Goal: Navigation & Orientation: Find specific page/section

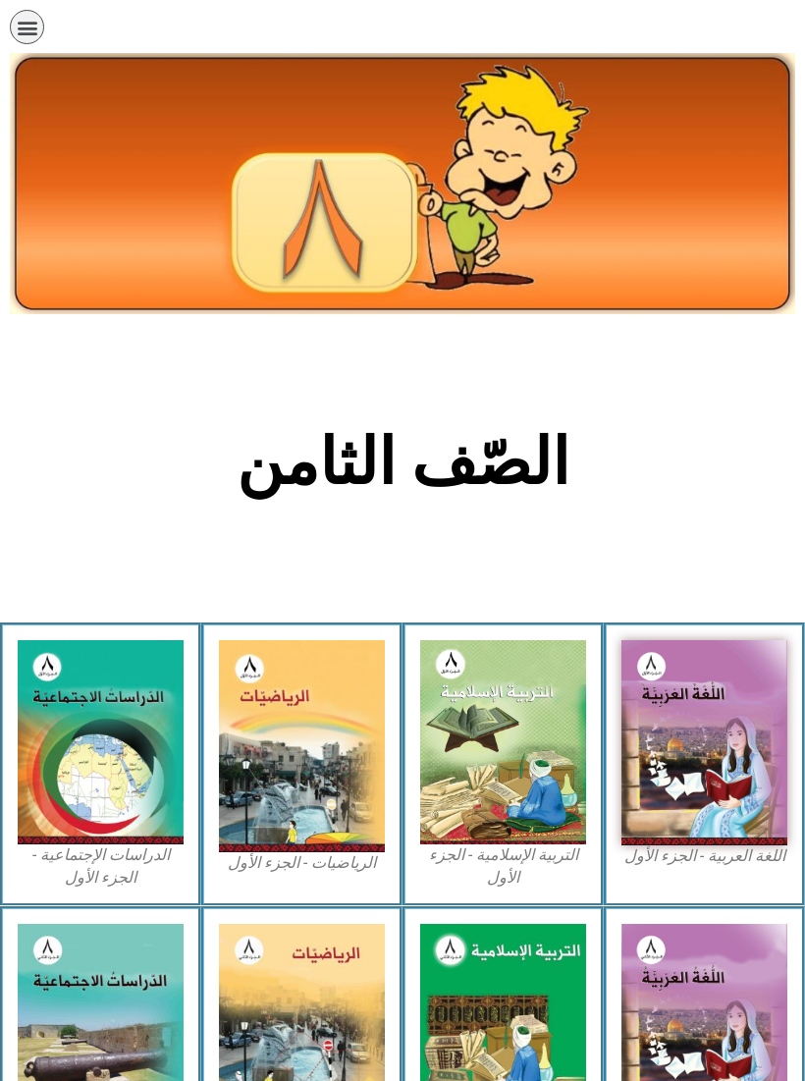
click at [293, 850] on img at bounding box center [302, 746] width 166 height 212
click at [288, 873] on figcaption "الرياضيات - الجزء الأول​" at bounding box center [302, 863] width 166 height 22
click at [282, 882] on div "الرياضيات - الجزء الأول​" at bounding box center [301, 765] width 201 height 284
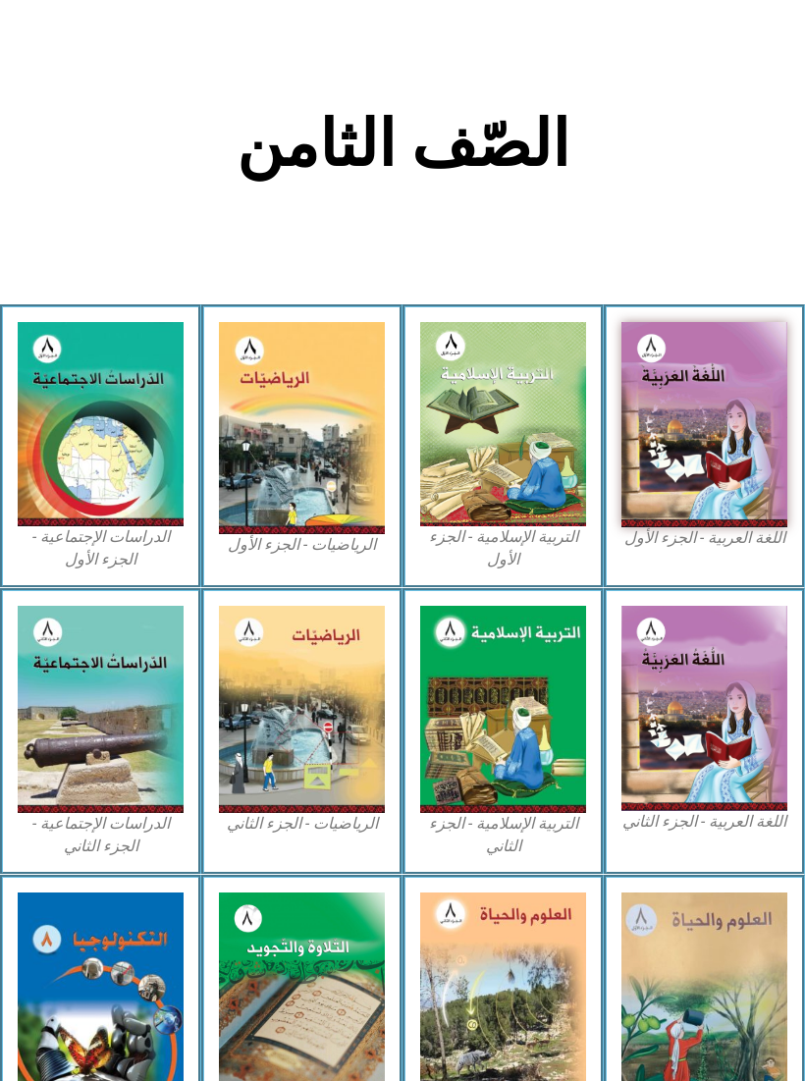
scroll to position [439, 0]
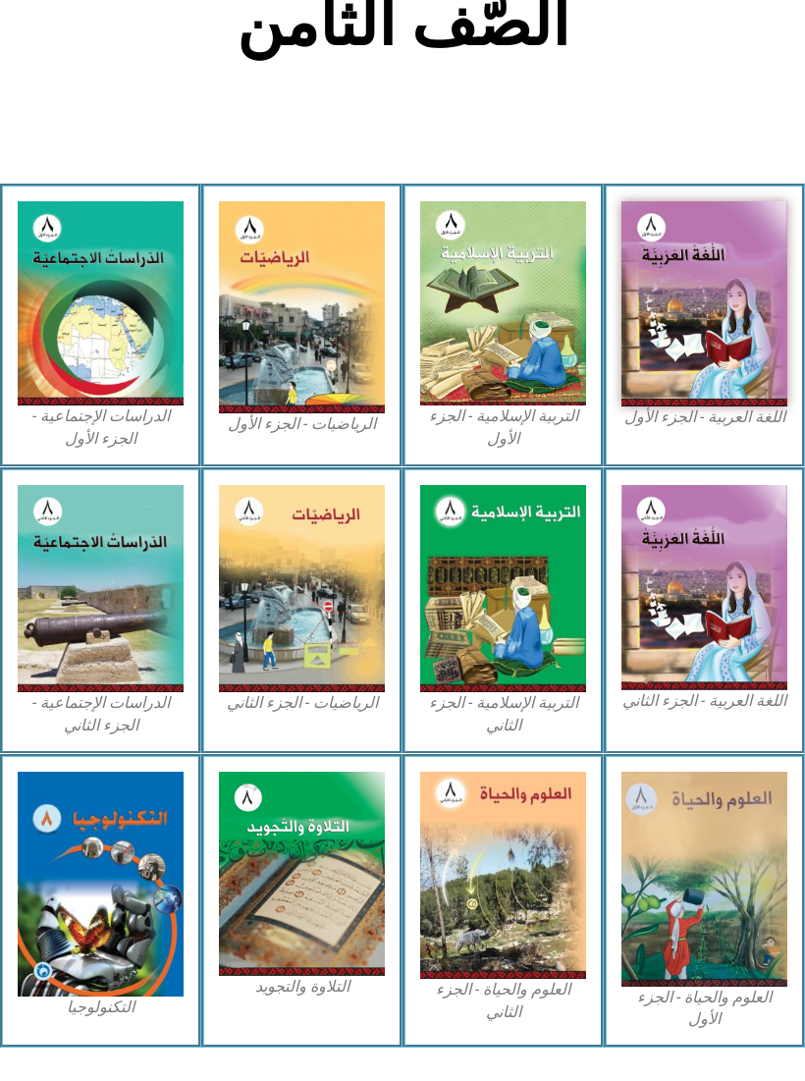
click at [316, 721] on div "الرياضيات - الجزء الثاني" at bounding box center [301, 610] width 201 height 287
click at [276, 613] on img at bounding box center [302, 588] width 166 height 207
click at [536, 590] on img at bounding box center [503, 588] width 166 height 207
click at [739, 578] on img at bounding box center [705, 587] width 166 height 205
click at [730, 326] on img at bounding box center [705, 303] width 166 height 204
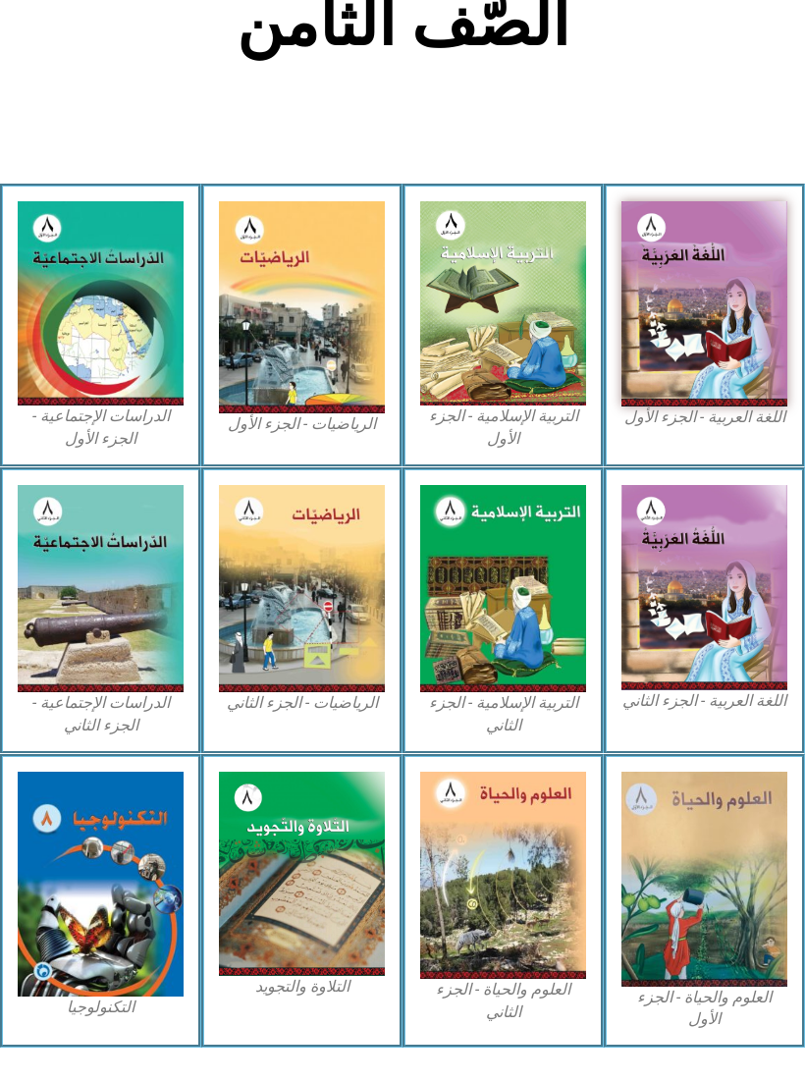
click at [254, 342] on img at bounding box center [302, 307] width 166 height 212
click at [477, 272] on img at bounding box center [503, 303] width 166 height 204
click at [277, 433] on figcaption "الرياضيات - الجزء الأول​" at bounding box center [302, 424] width 166 height 22
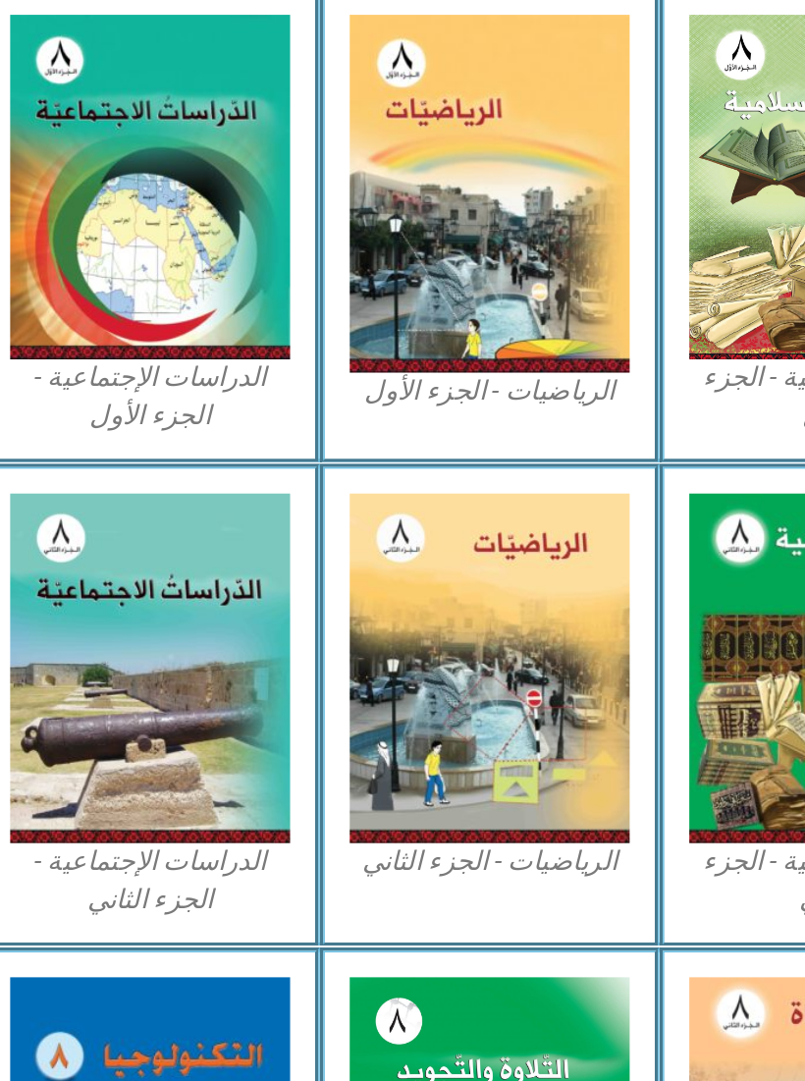
click at [309, 201] on img at bounding box center [302, 307] width 166 height 212
click at [319, 201] on img at bounding box center [302, 307] width 166 height 212
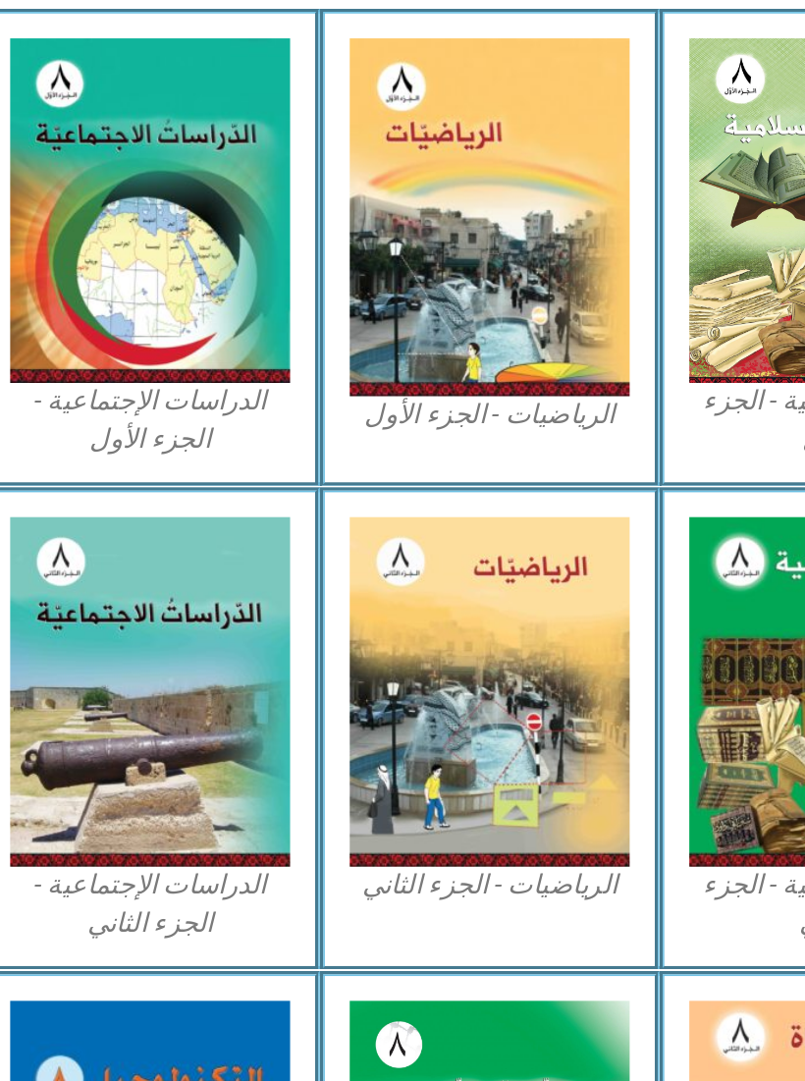
click at [371, 201] on img at bounding box center [302, 307] width 166 height 212
click at [386, 184] on div "الرياضيات - الجزء الأول​" at bounding box center [301, 326] width 201 height 284
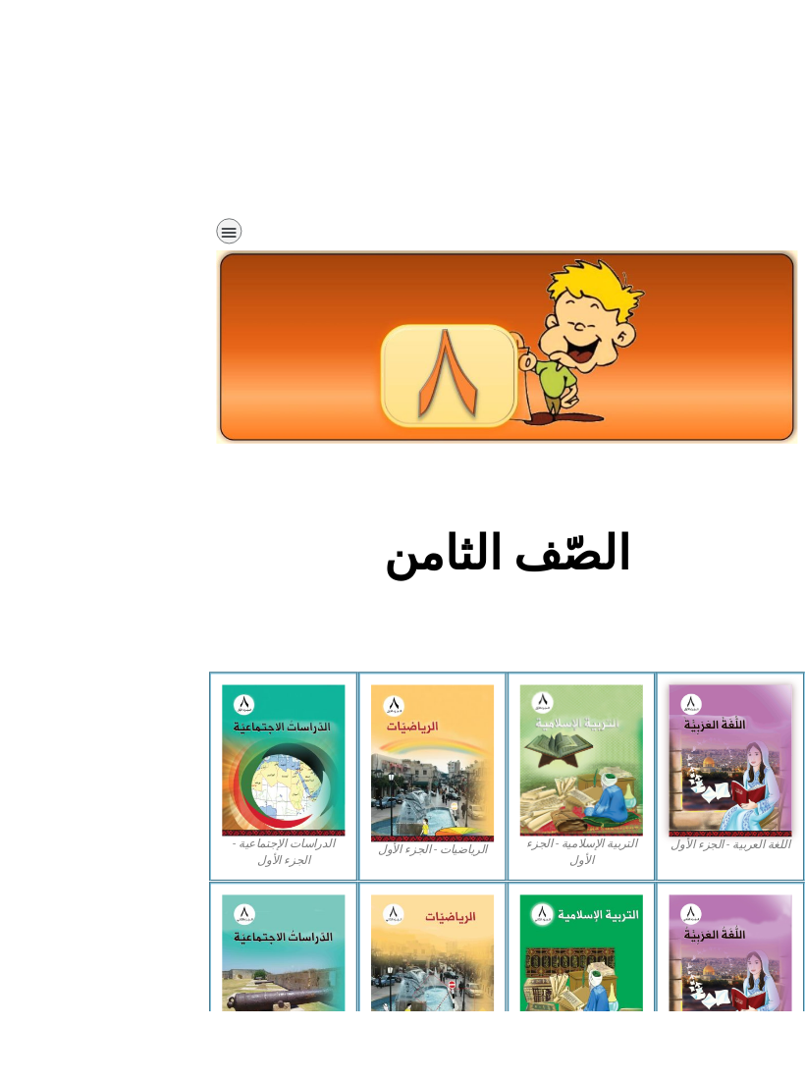
scroll to position [5, 0]
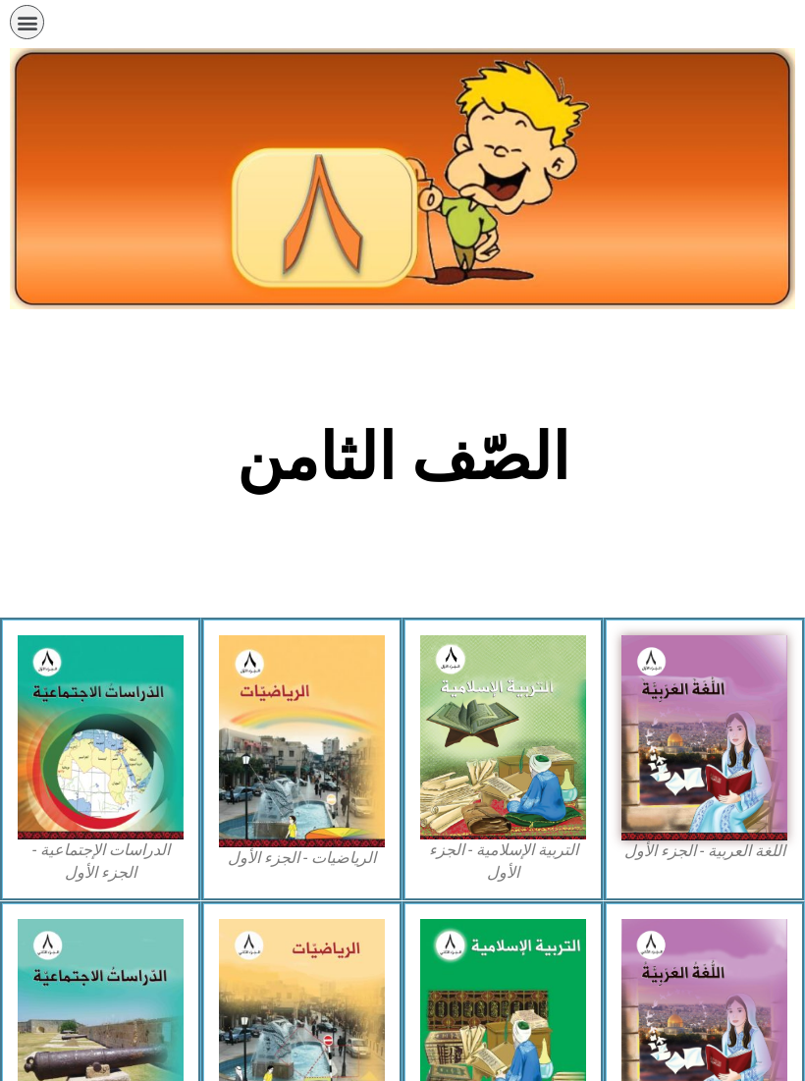
click at [669, 493] on h2 "الصّف الثامن" at bounding box center [403, 457] width 649 height 77
click at [294, 770] on img at bounding box center [302, 741] width 166 height 212
click at [302, 744] on img at bounding box center [302, 741] width 166 height 212
click at [291, 769] on img at bounding box center [302, 741] width 166 height 212
click at [259, 604] on section "الصّف الثامن" at bounding box center [402, 468] width 805 height 298
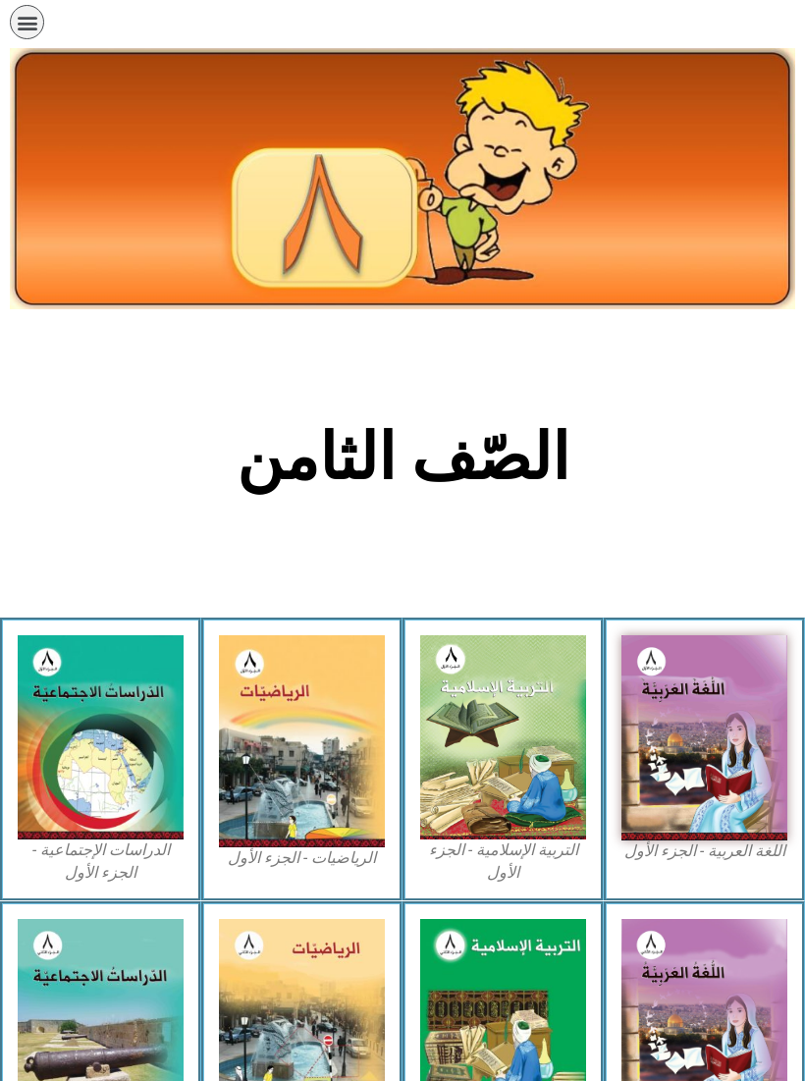
scroll to position [6, 0]
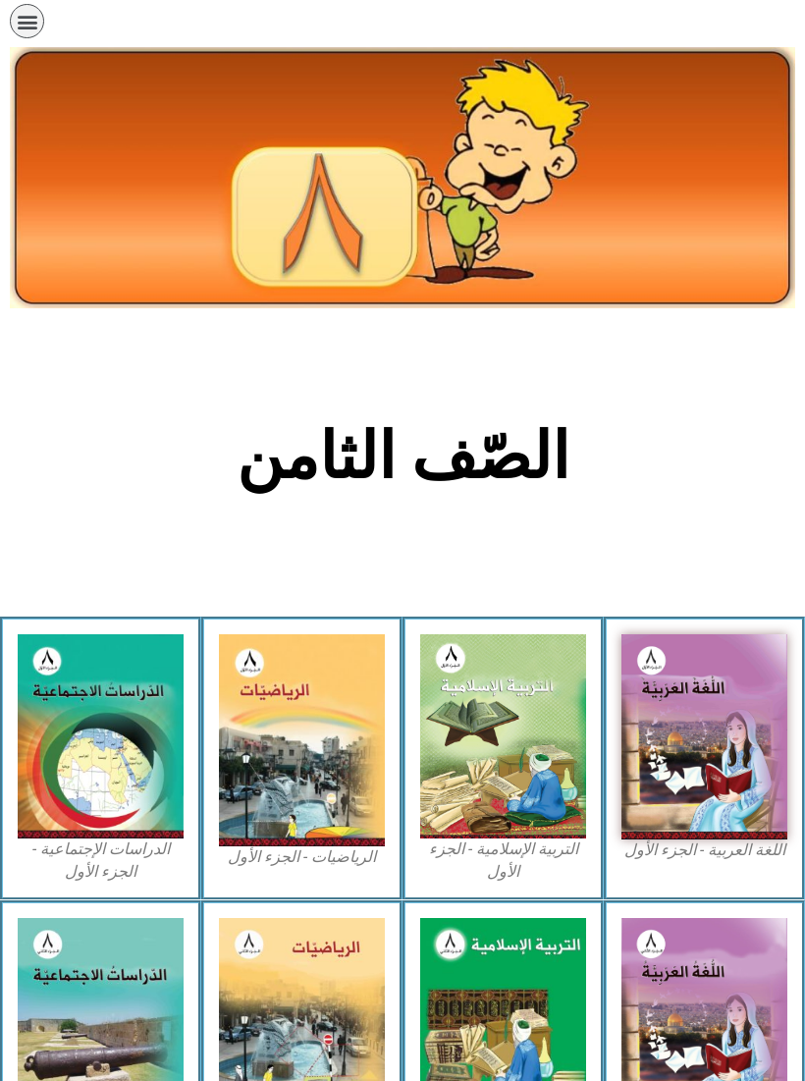
click at [298, 735] on img at bounding box center [302, 740] width 166 height 212
click at [301, 747] on img at bounding box center [302, 740] width 166 height 212
click at [266, 731] on img at bounding box center [302, 740] width 166 height 212
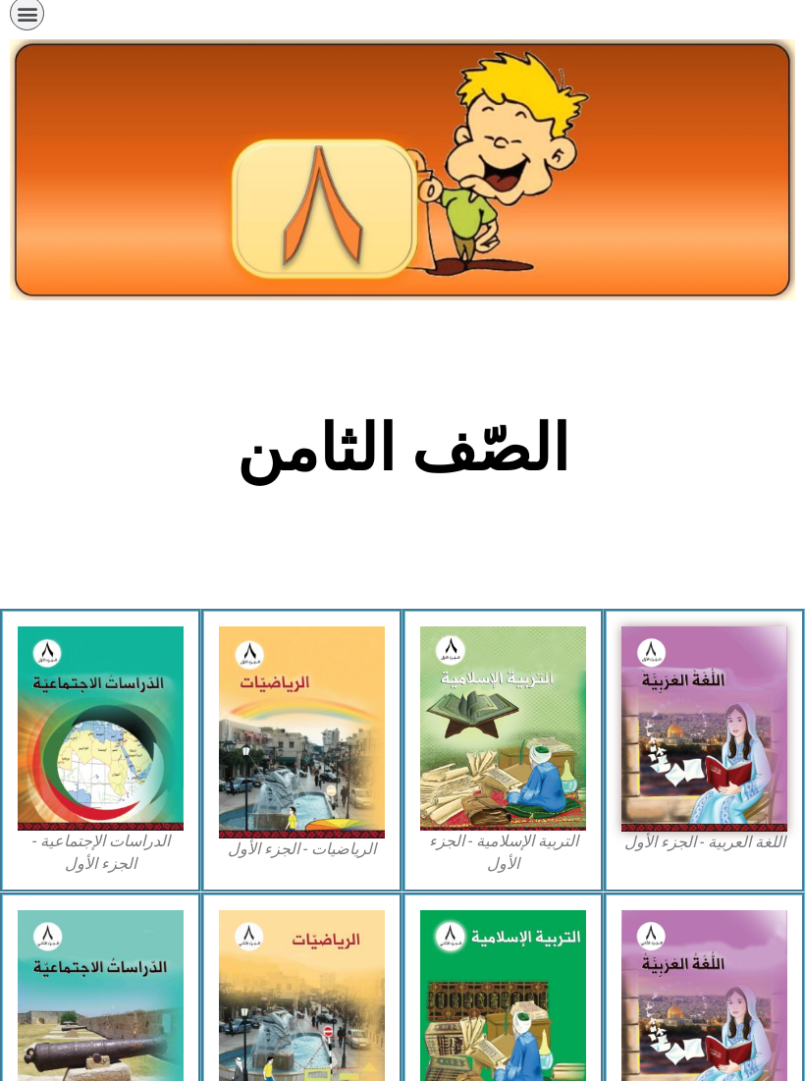
scroll to position [14, 0]
click at [333, 765] on img at bounding box center [302, 732] width 166 height 212
click at [350, 747] on img at bounding box center [302, 732] width 166 height 212
click at [343, 741] on img at bounding box center [302, 732] width 166 height 212
click at [282, 794] on img at bounding box center [302, 732] width 166 height 212
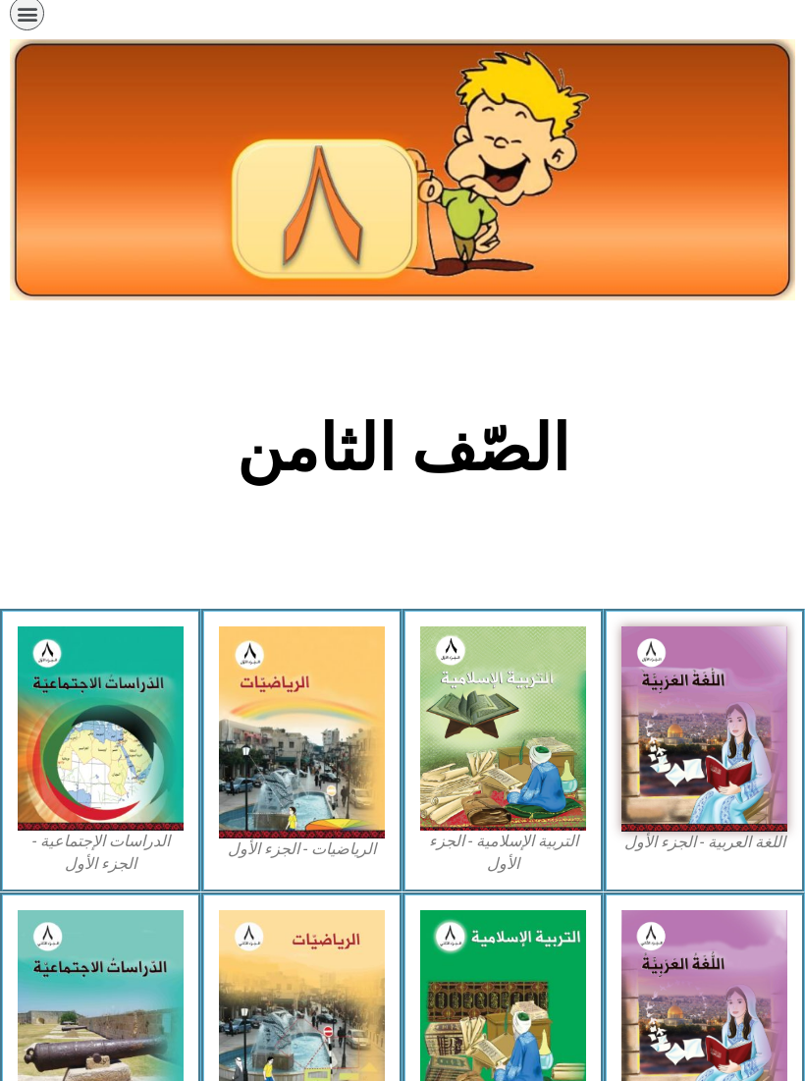
click at [260, 640] on img at bounding box center [302, 732] width 166 height 212
click at [331, 768] on img at bounding box center [302, 732] width 166 height 212
click at [316, 680] on img at bounding box center [302, 732] width 166 height 212
click at [331, 690] on img at bounding box center [302, 732] width 166 height 212
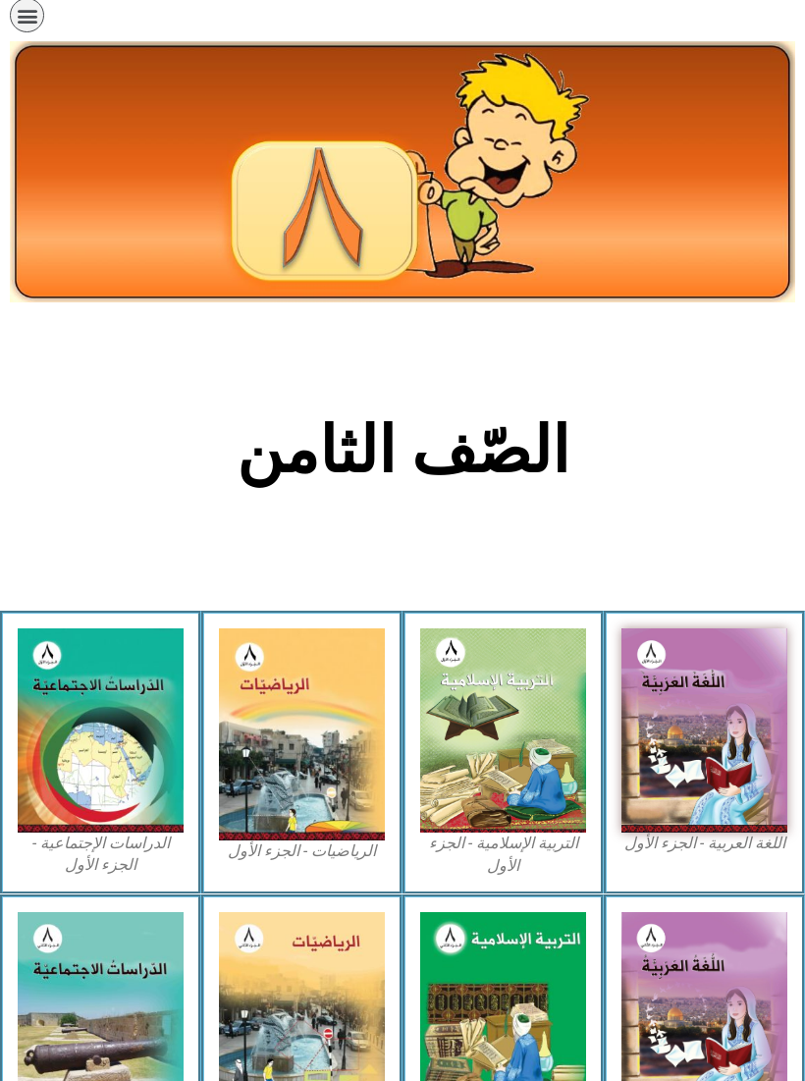
scroll to position [0, 0]
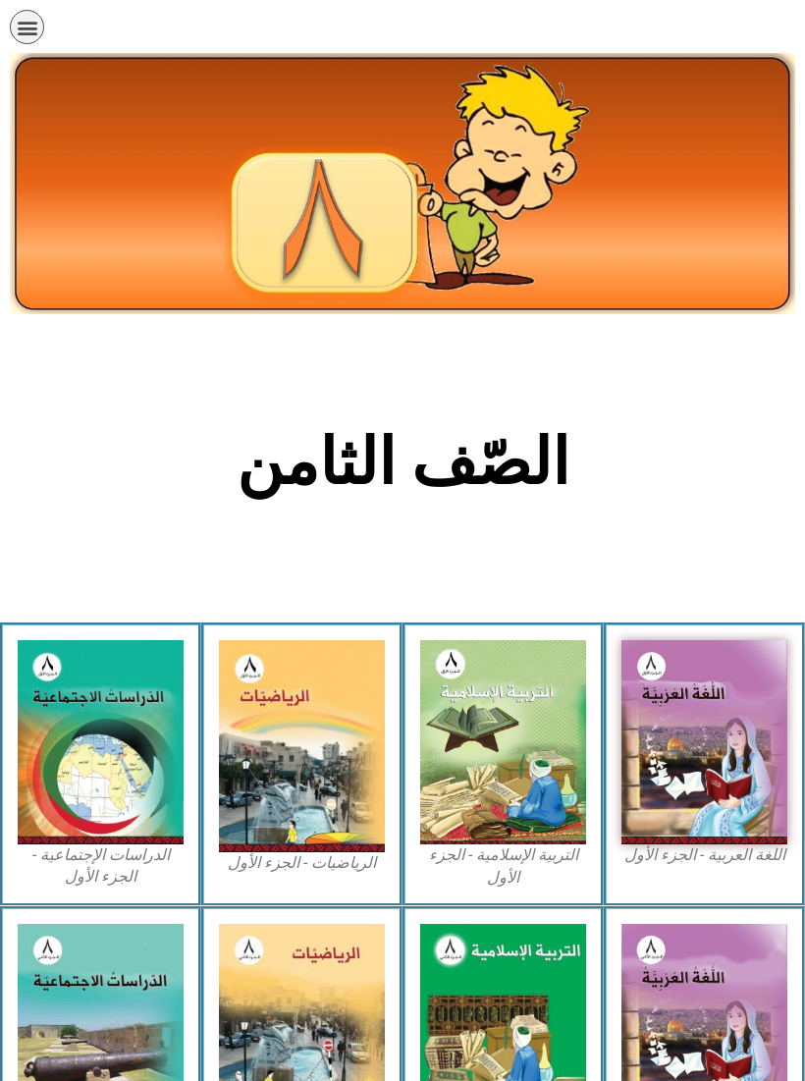
click at [18, 36] on icon "כפתור פתיחת תפריט" at bounding box center [28, 28] width 22 height 22
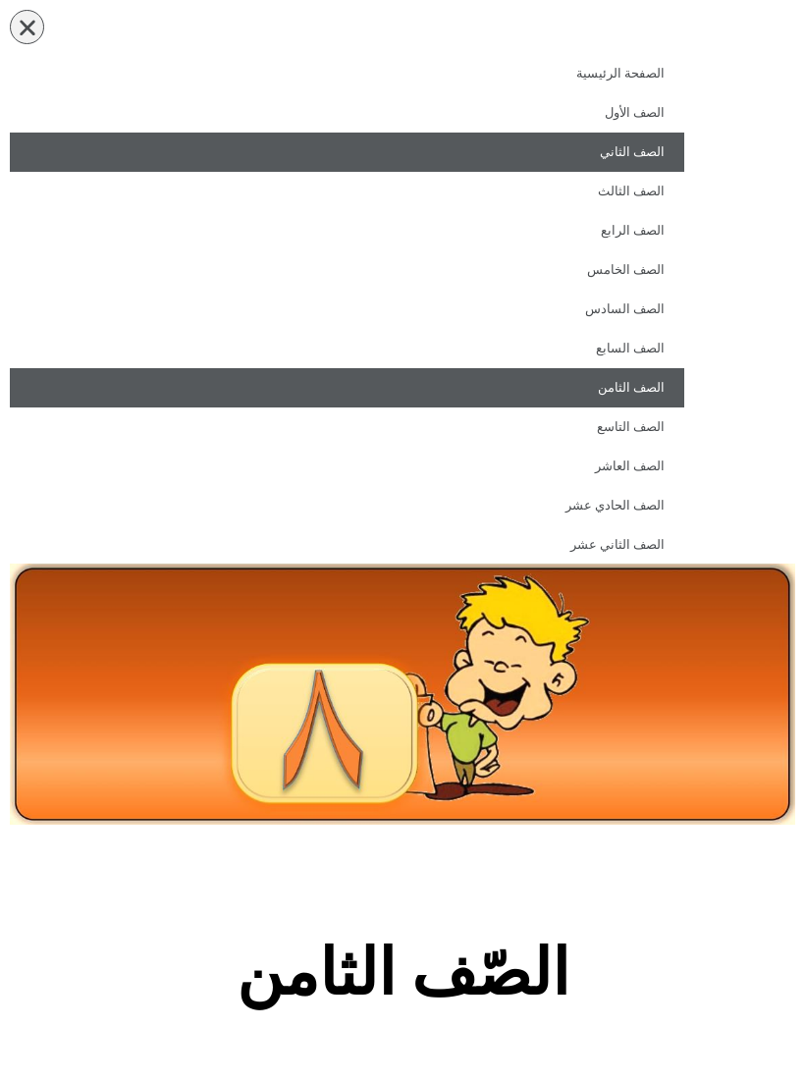
click at [628, 151] on link "الصف الثاني" at bounding box center [347, 152] width 675 height 39
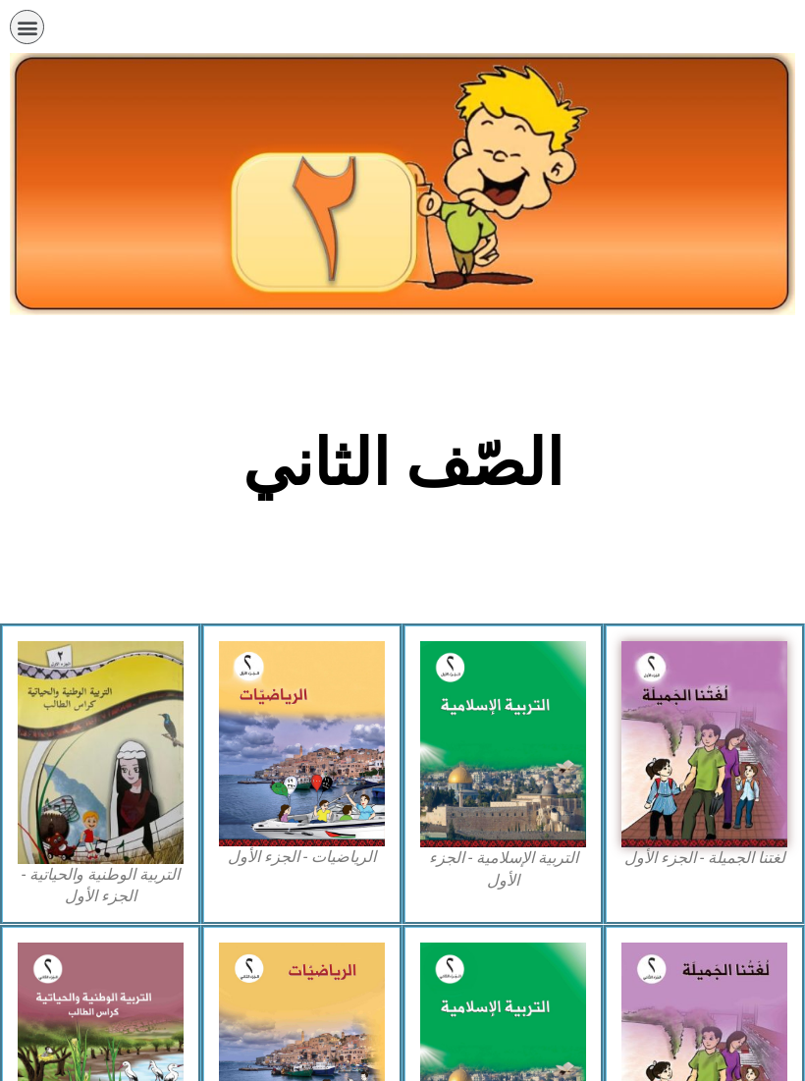
click at [278, 731] on img at bounding box center [302, 743] width 166 height 205
click at [22, 17] on icon "כפתור פתיחת תפריט" at bounding box center [28, 28] width 22 height 22
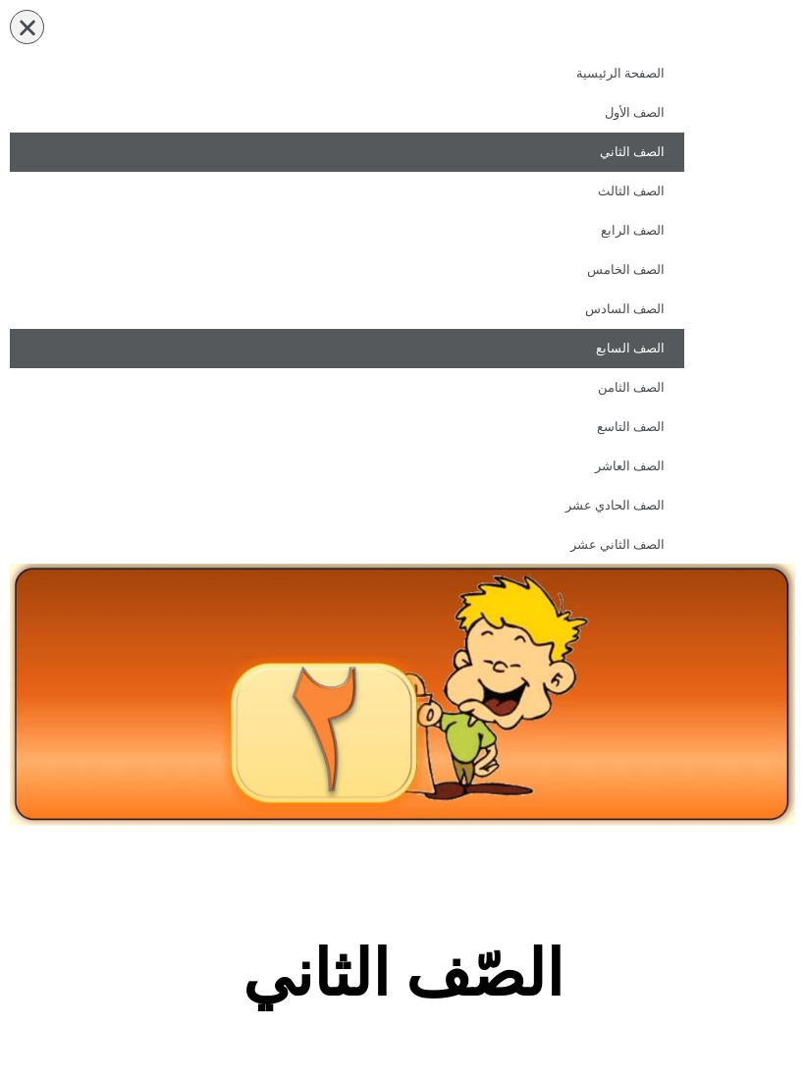
click at [649, 346] on link "الصف السابع" at bounding box center [347, 348] width 675 height 39
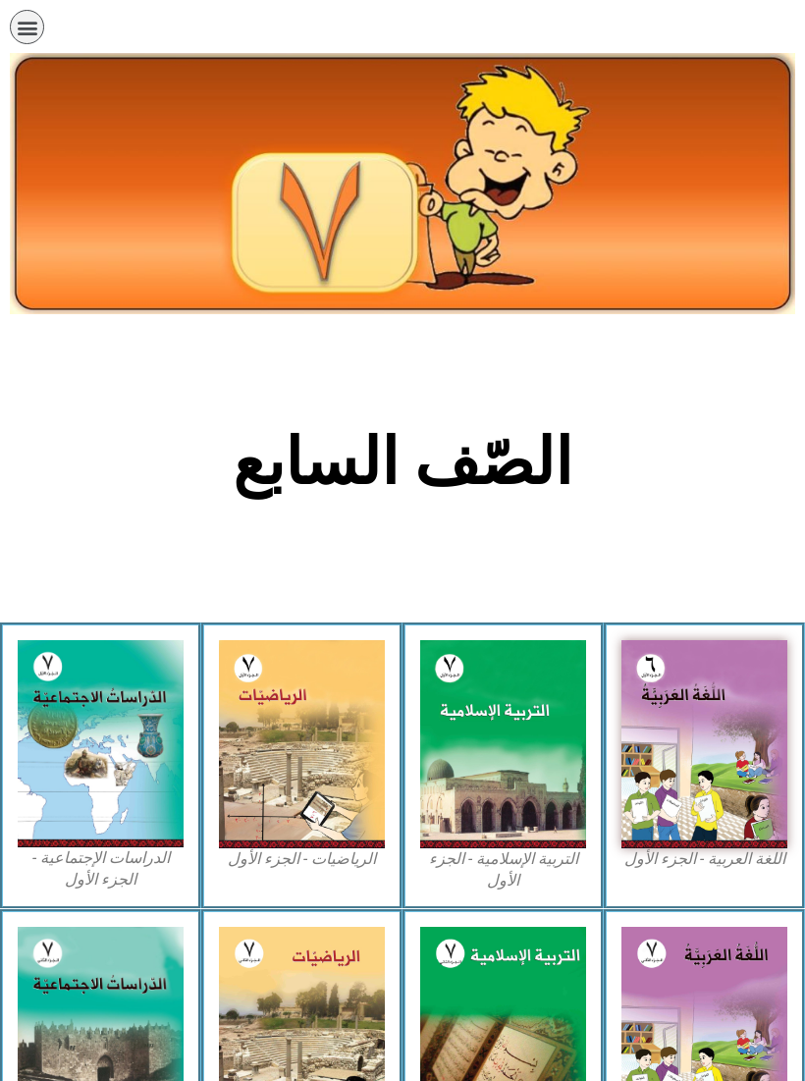
click at [287, 773] on img at bounding box center [302, 743] width 166 height 207
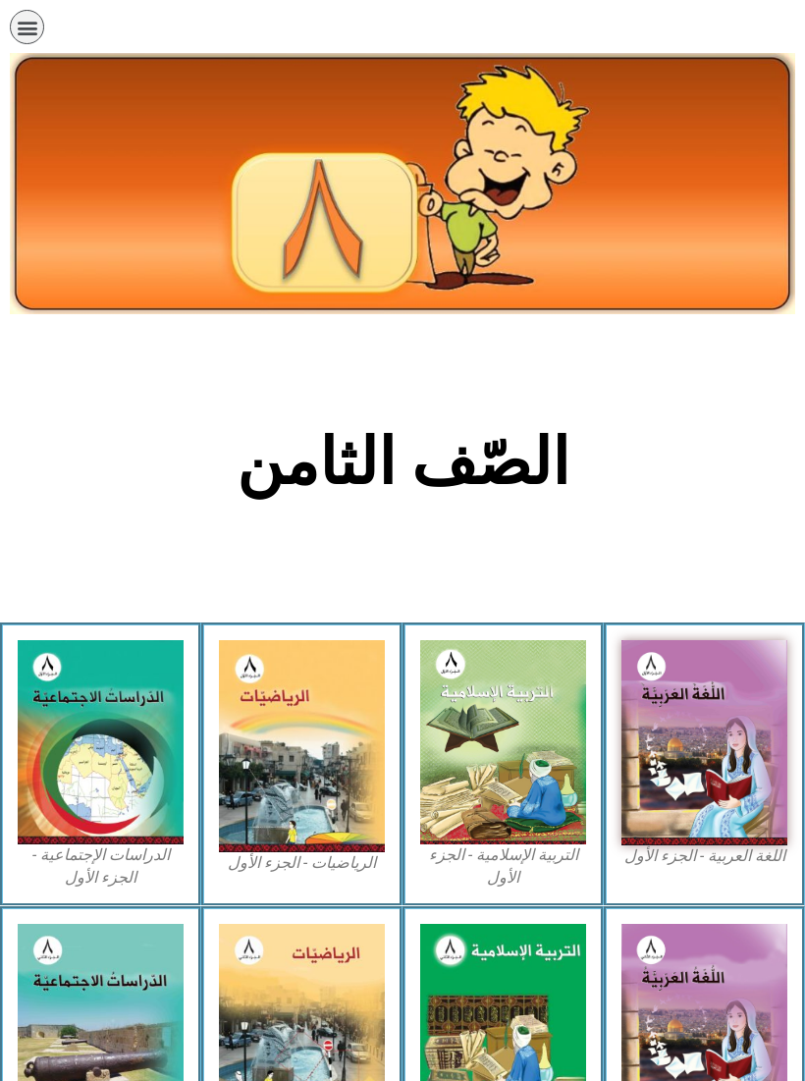
click at [270, 879] on div "الرياضيات - الجزء الأول​" at bounding box center [301, 765] width 201 height 284
click at [288, 874] on figcaption "الرياضيات - الجزء الأول​" at bounding box center [302, 863] width 166 height 22
click at [7, 36] on div "الصفحة الرئيسية الصف الأول الصف الثاني الصف الثالث الصف الرابع الصف الخامس الصف…" at bounding box center [347, 32] width 694 height 64
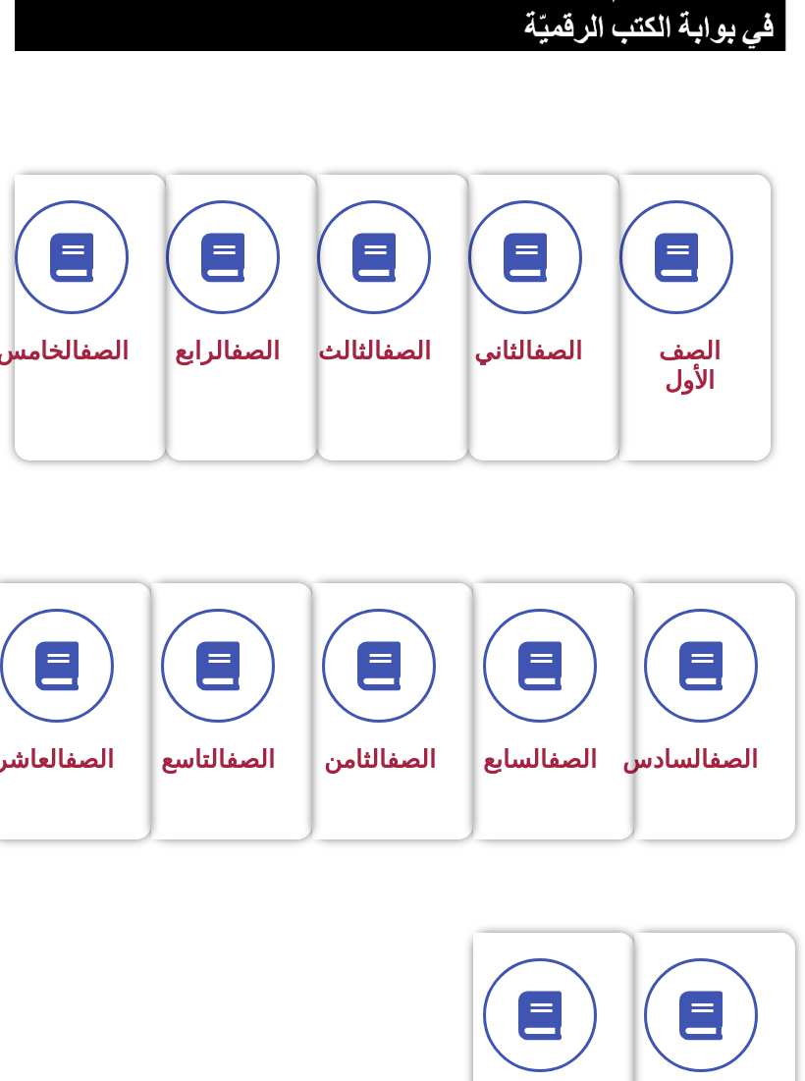
scroll to position [357, 0]
click at [387, 774] on link "الصف" at bounding box center [411, 759] width 49 height 28
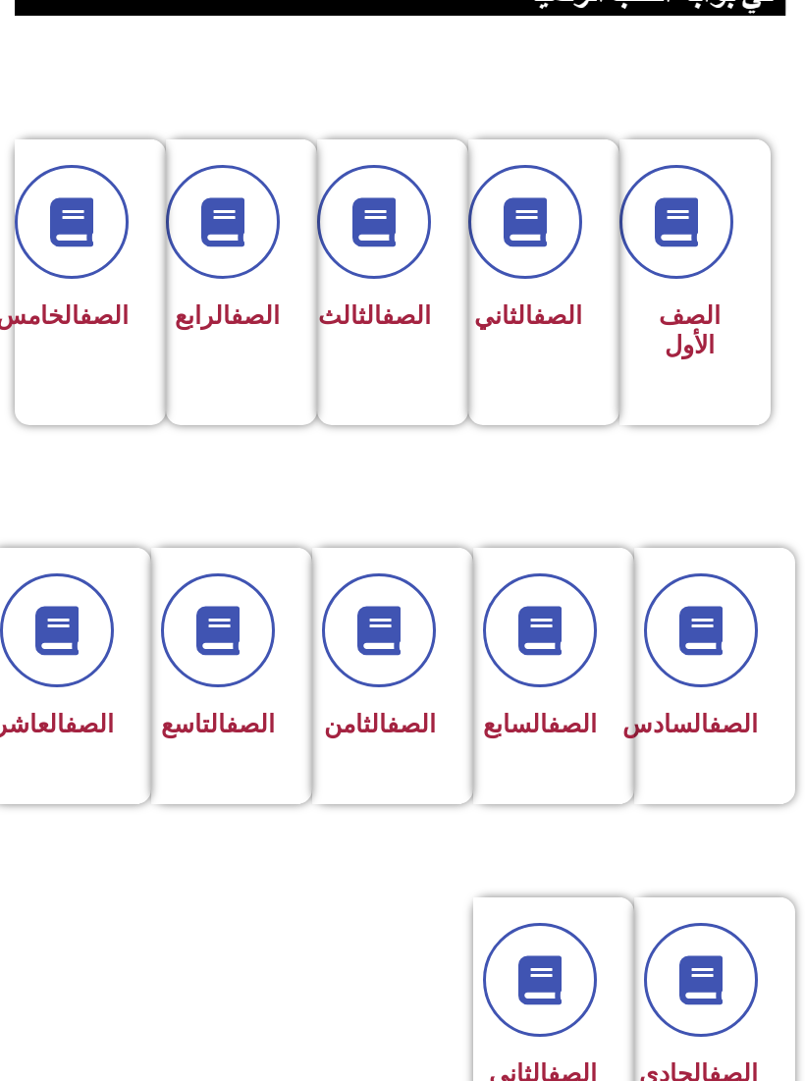
click at [361, 650] on icon at bounding box center [378, 630] width 49 height 49
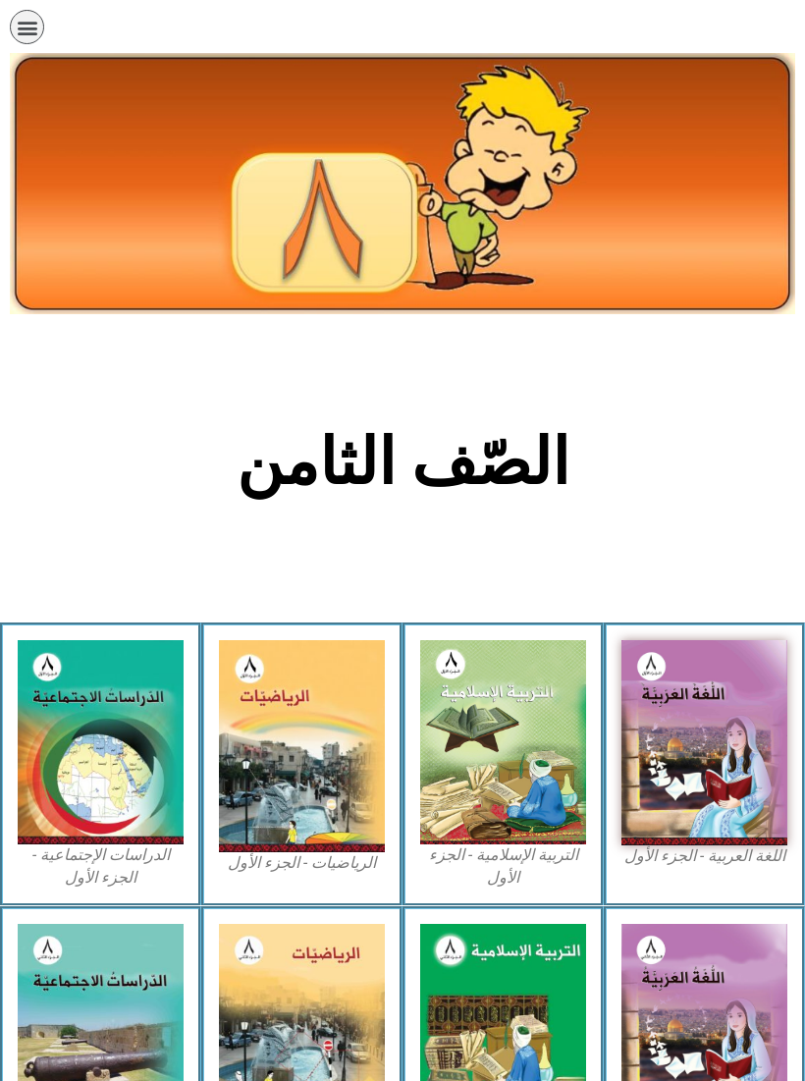
click at [343, 836] on img at bounding box center [302, 746] width 166 height 212
click at [326, 781] on img at bounding box center [302, 746] width 166 height 212
click at [517, 737] on img at bounding box center [503, 742] width 166 height 204
click at [687, 734] on img at bounding box center [705, 742] width 166 height 204
click at [720, 821] on img at bounding box center [705, 742] width 166 height 204
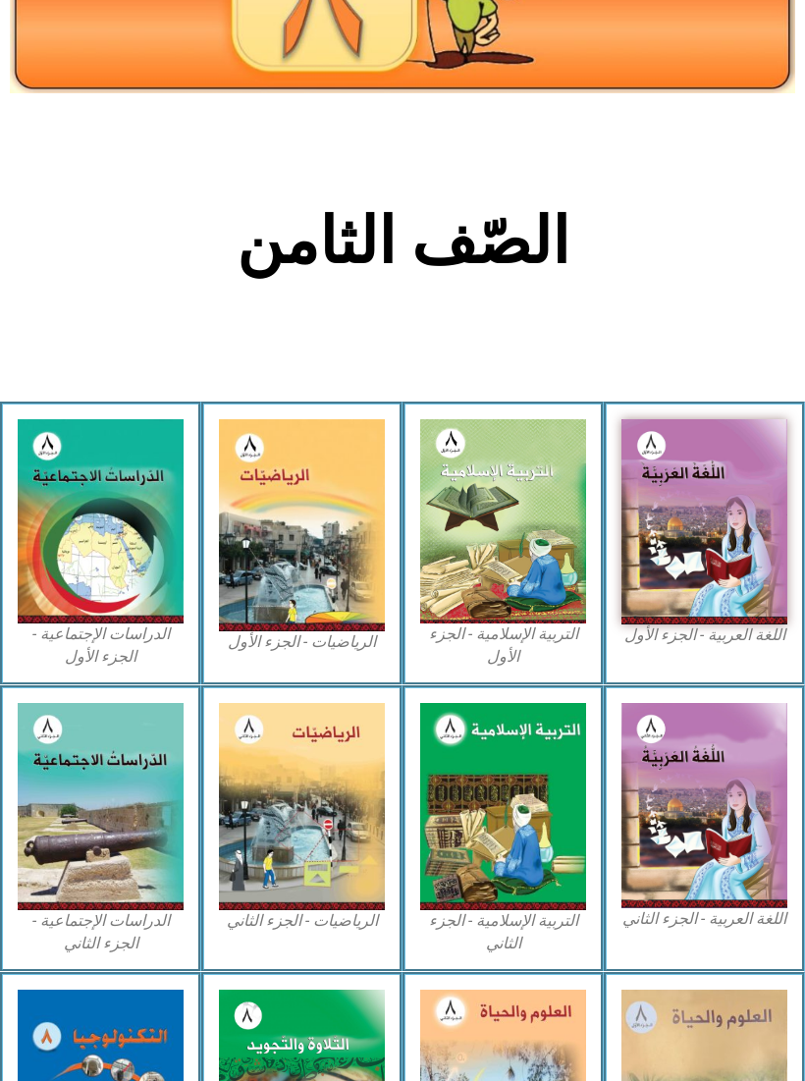
scroll to position [221, 0]
click at [657, 734] on img at bounding box center [705, 805] width 166 height 205
click at [515, 832] on img at bounding box center [503, 806] width 166 height 207
click at [304, 832] on img at bounding box center [302, 806] width 166 height 207
click at [134, 849] on img at bounding box center [101, 806] width 166 height 207
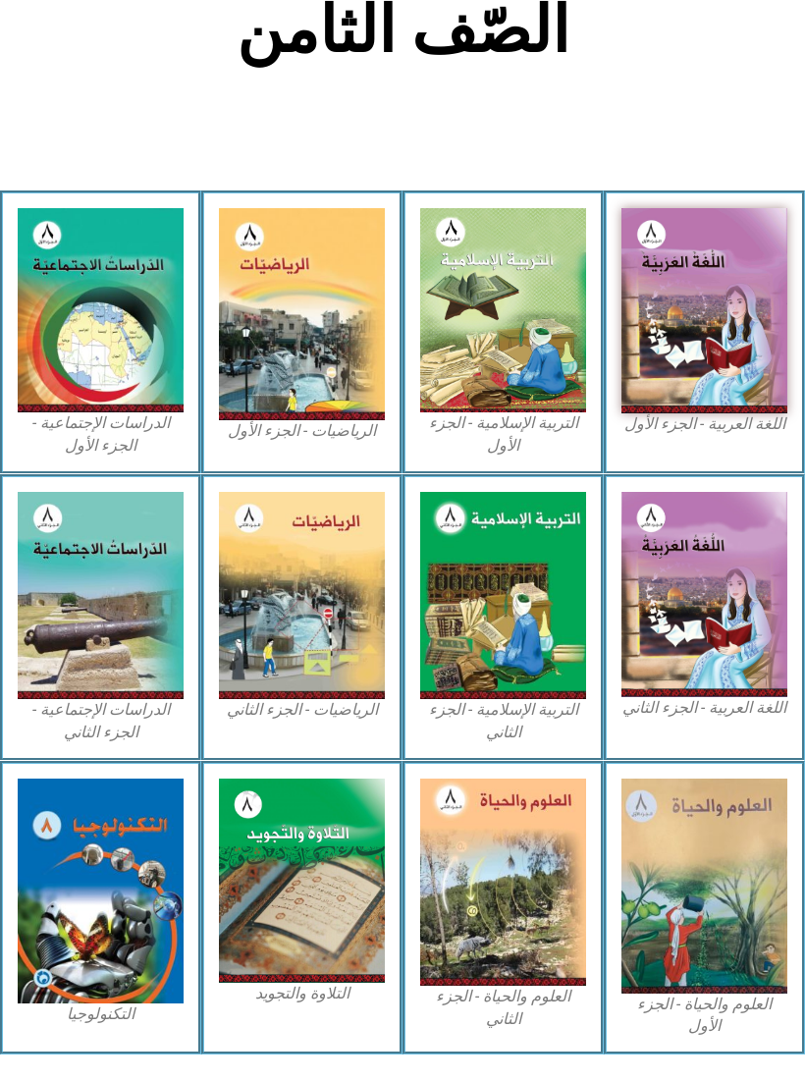
scroll to position [439, 0]
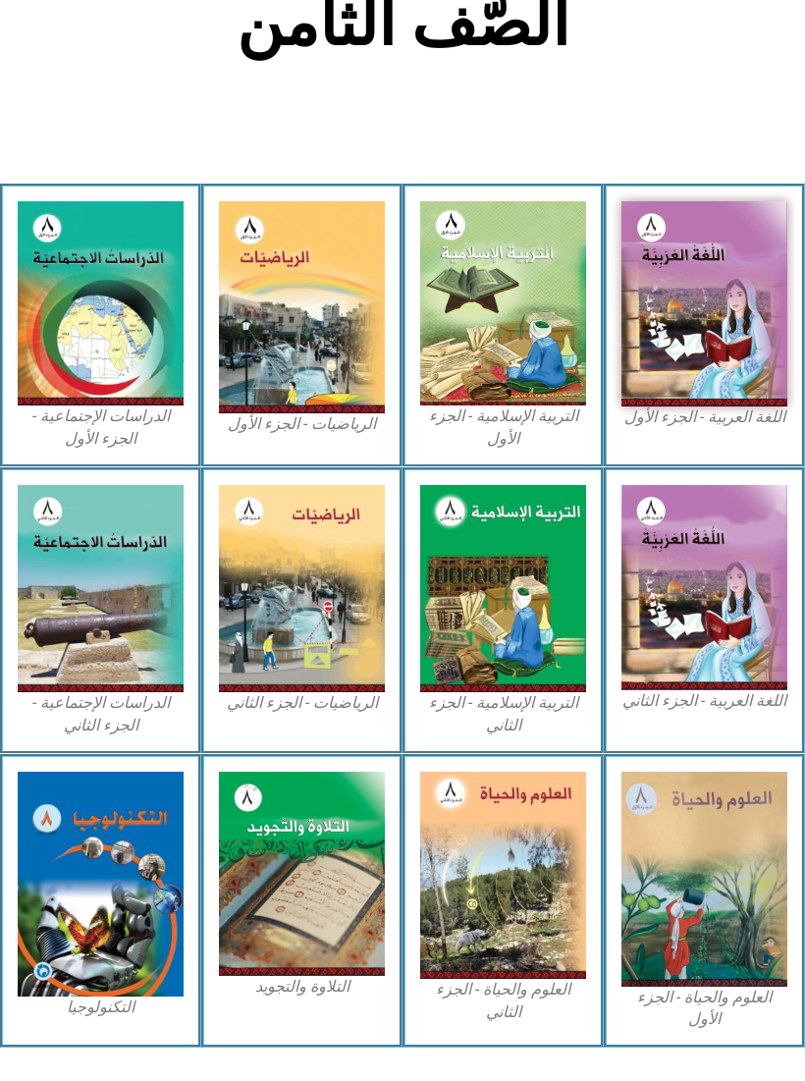
click at [251, 848] on img at bounding box center [302, 874] width 166 height 204
click at [96, 884] on img at bounding box center [101, 884] width 166 height 224
click at [431, 836] on img at bounding box center [503, 875] width 166 height 207
click at [697, 836] on img at bounding box center [705, 879] width 166 height 215
click at [735, 647] on img at bounding box center [705, 587] width 166 height 205
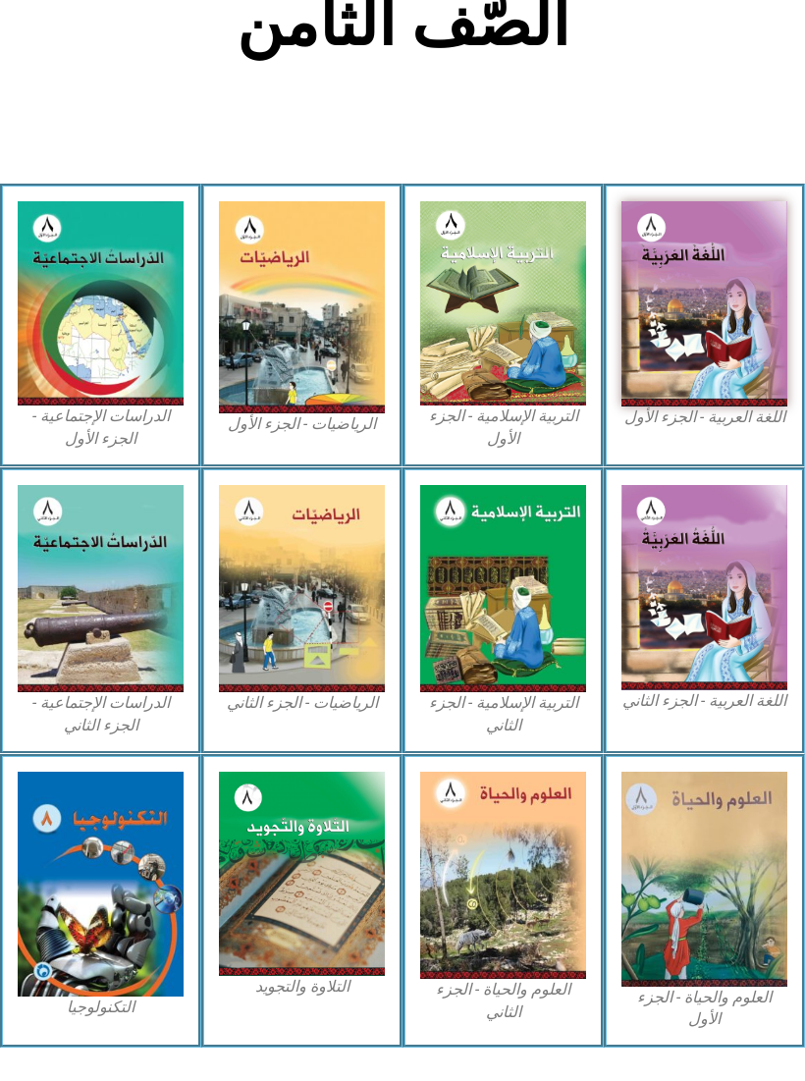
click at [540, 648] on img at bounding box center [503, 588] width 166 height 207
click at [301, 605] on img at bounding box center [302, 588] width 166 height 207
click at [101, 578] on img at bounding box center [101, 588] width 166 height 207
click at [325, 322] on img at bounding box center [302, 307] width 166 height 212
click at [285, 339] on img at bounding box center [302, 307] width 166 height 212
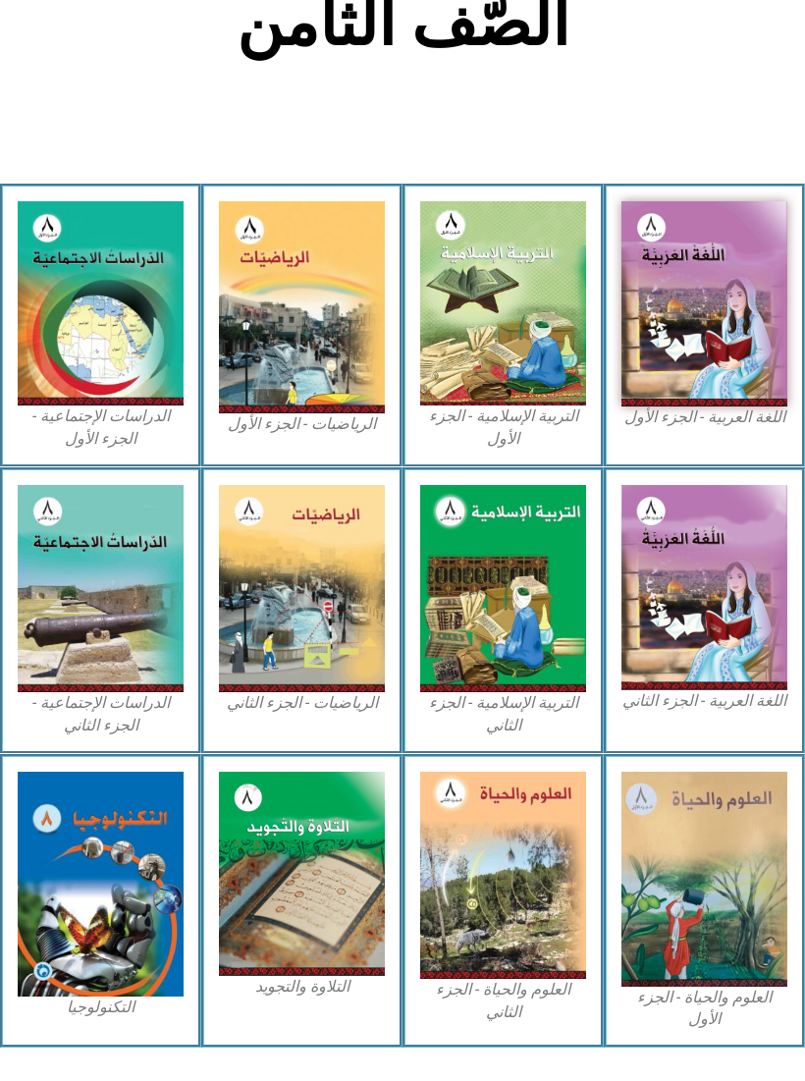
click at [280, 374] on img at bounding box center [302, 307] width 166 height 212
click at [281, 413] on img at bounding box center [302, 307] width 166 height 212
click at [282, 377] on img at bounding box center [302, 307] width 166 height 212
click at [263, 413] on img at bounding box center [302, 307] width 166 height 212
click at [286, 376] on img at bounding box center [302, 307] width 166 height 212
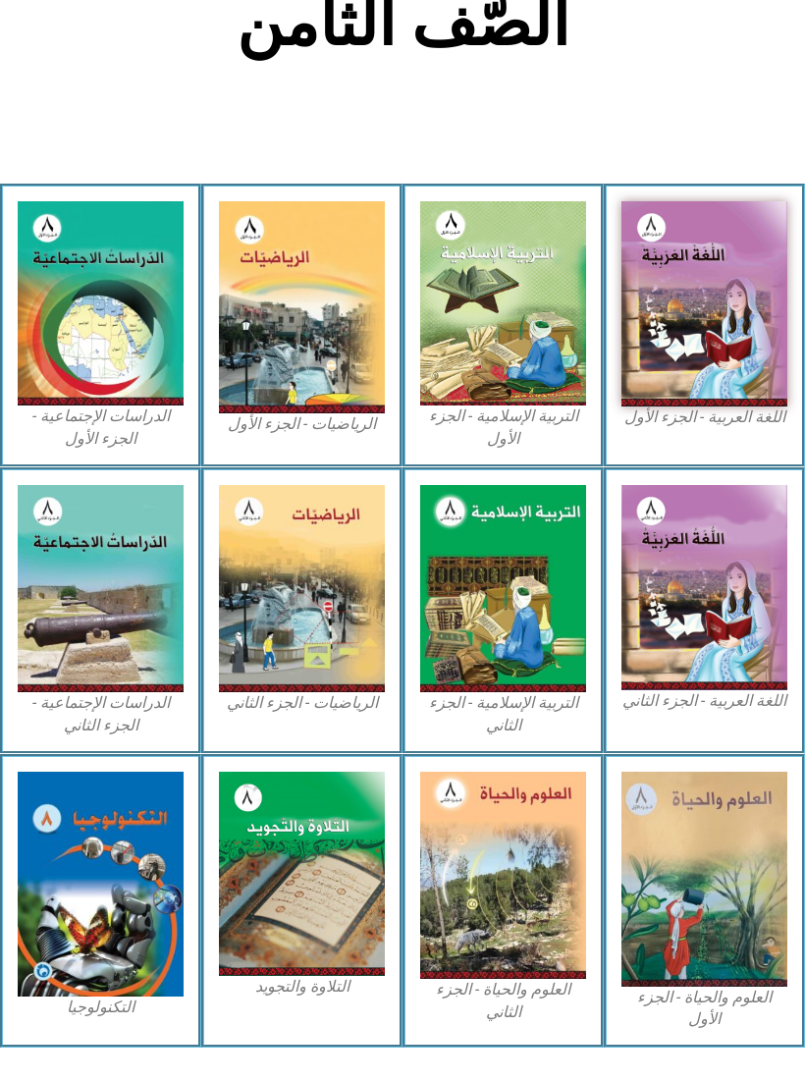
click at [284, 369] on img at bounding box center [302, 307] width 166 height 212
click at [300, 353] on img at bounding box center [302, 307] width 166 height 212
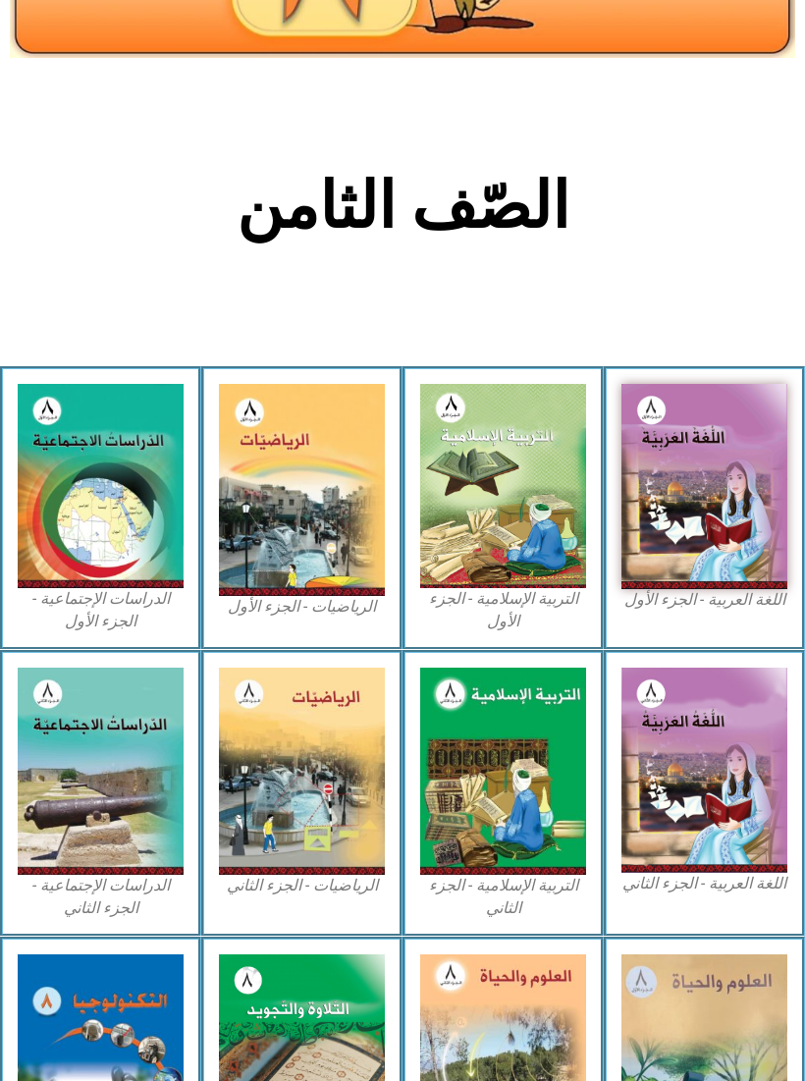
click at [274, 434] on img at bounding box center [302, 491] width 166 height 212
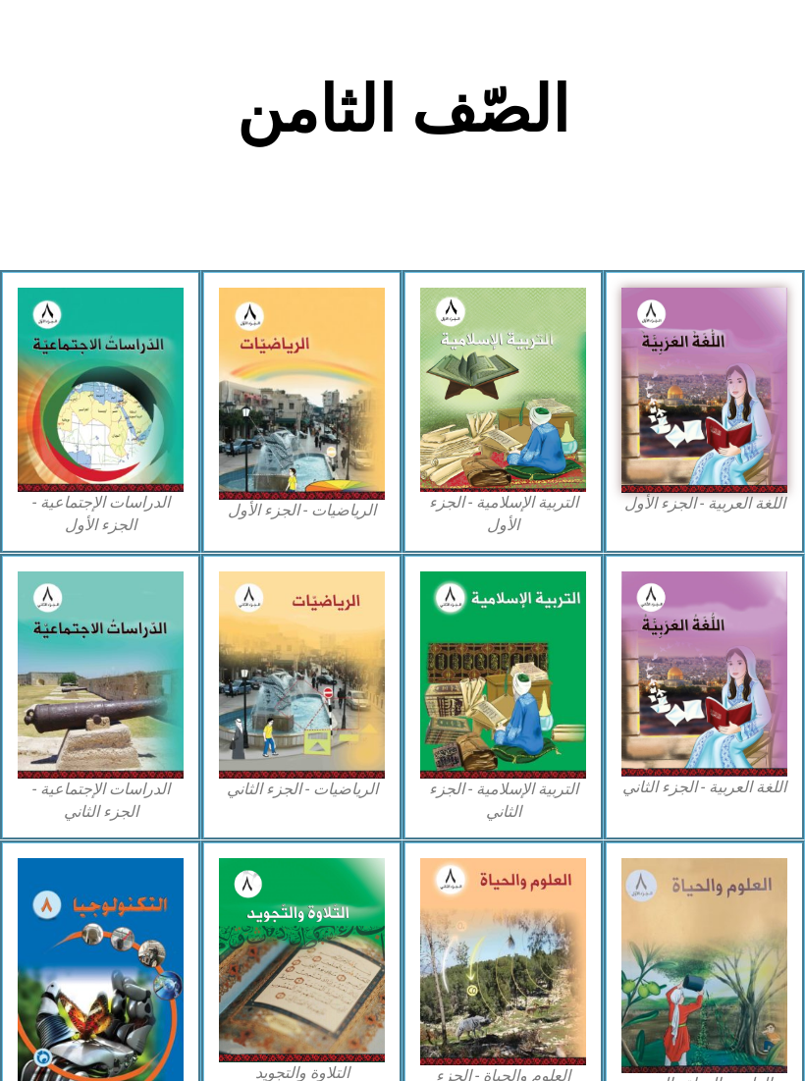
scroll to position [439, 0]
